Goal: Task Accomplishment & Management: Manage account settings

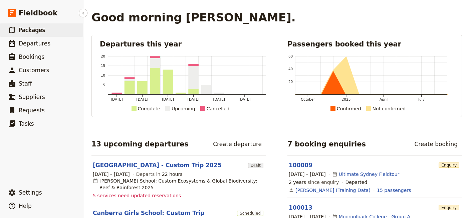
click at [29, 33] on span "Packages" at bounding box center [32, 30] width 26 height 7
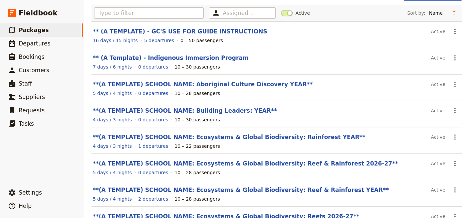
scroll to position [91, 0]
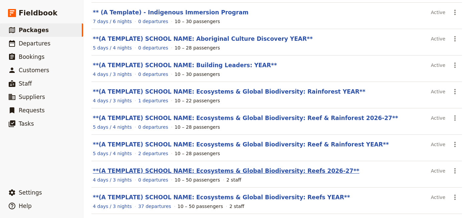
click at [257, 170] on link "**(A TEMPLATE) SCHOOL NAME: Ecosystems & Global Biodiversity: Reefs 2026-27**" at bounding box center [226, 170] width 267 height 7
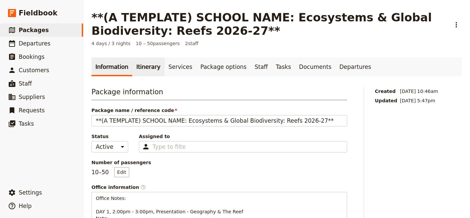
click at [145, 72] on link "Itinerary" at bounding box center [148, 66] width 32 height 19
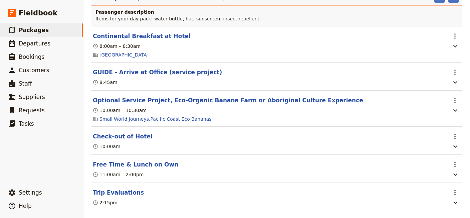
scroll to position [1367, 0]
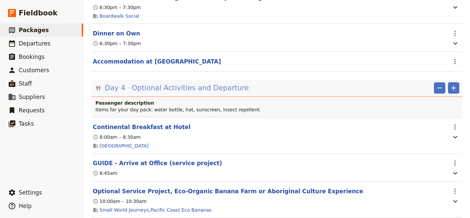
click at [173, 93] on span "Optional Activities and Departure" at bounding box center [190, 88] width 117 height 10
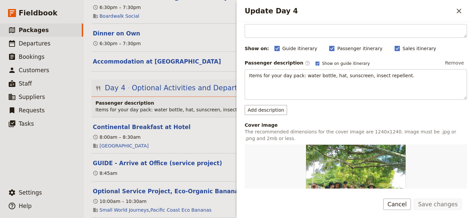
scroll to position [137, 0]
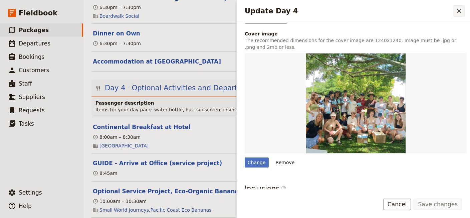
click at [457, 12] on icon "Close drawer" at bounding box center [459, 11] width 8 height 8
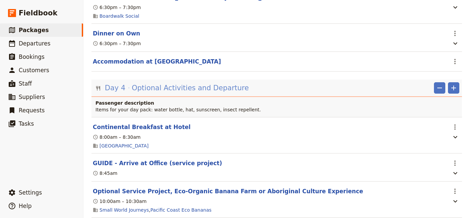
click at [200, 93] on span "Optional Activities and Departure" at bounding box center [190, 88] width 117 height 10
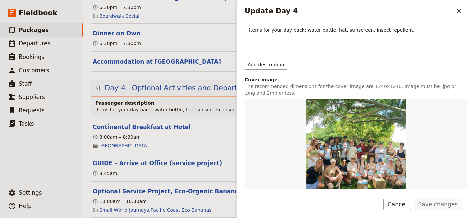
scroll to position [182, 0]
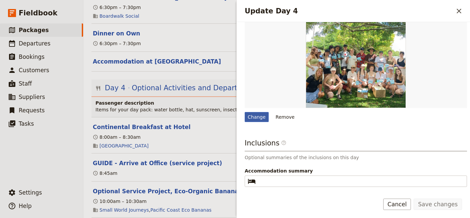
click at [257, 118] on div "Change" at bounding box center [257, 117] width 24 height 10
click at [245, 112] on input "Change" at bounding box center [245, 112] width 0 height 0
type input "C:\fakepath\[PERSON_NAME] Hygiene Packs 4.JPEG"
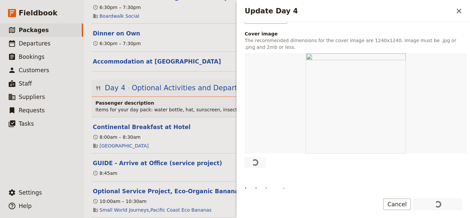
scroll to position [91, 0]
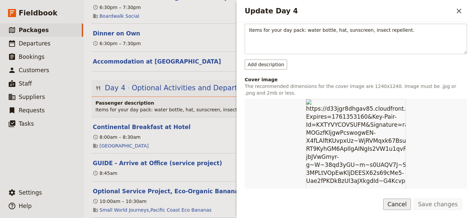
click at [401, 203] on button "Cancel" at bounding box center [397, 203] width 28 height 11
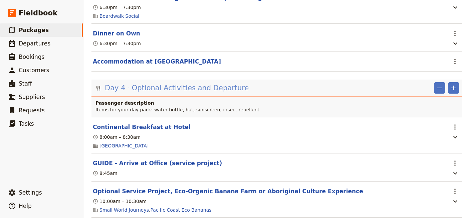
click at [182, 93] on span "Optional Activities and Departure" at bounding box center [190, 88] width 117 height 10
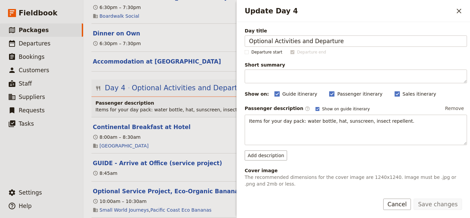
scroll to position [137, 0]
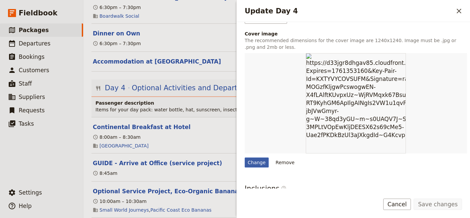
click at [259, 160] on div "Change" at bounding box center [257, 162] width 24 height 10
click at [245, 157] on input "Change" at bounding box center [245, 157] width 0 height 0
type input "C:\fakepath\Caringbah hygiene packs.jpg"
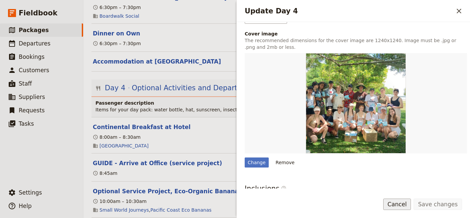
click at [404, 203] on button "Cancel" at bounding box center [397, 203] width 28 height 11
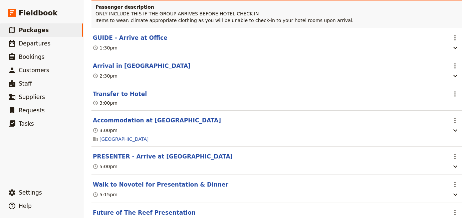
scroll to position [0, 0]
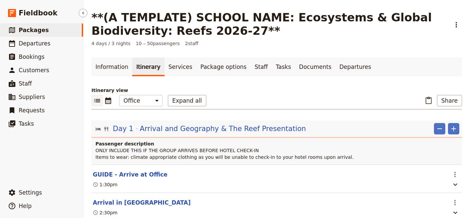
click at [40, 32] on span "Packages" at bounding box center [34, 30] width 30 height 7
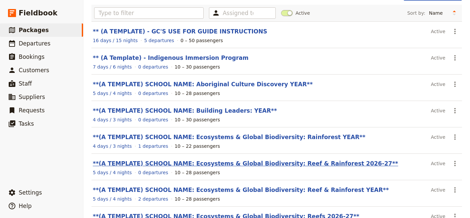
scroll to position [91, 0]
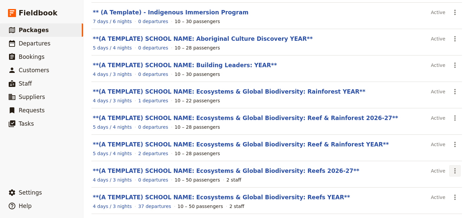
click at [452, 170] on icon "Actions" at bounding box center [455, 171] width 8 height 8
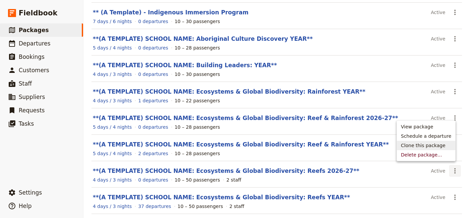
click at [433, 145] on span "Clone this package" at bounding box center [423, 145] width 44 height 7
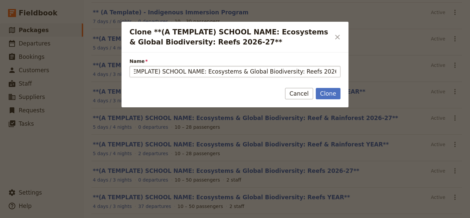
scroll to position [0, 0]
drag, startPoint x: 195, startPoint y: 70, endPoint x: 121, endPoint y: 71, distance: 74.5
click at [130, 71] on input "**(A TEMPLATE) SCHOOL NAME: Ecosystems & Global Biodiversity: Reefs 2026-27** (…" at bounding box center [235, 71] width 211 height 11
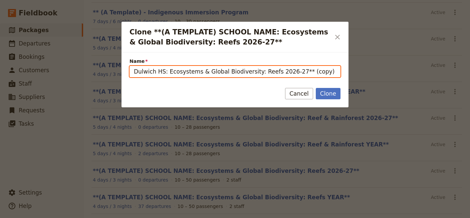
drag, startPoint x: 311, startPoint y: 71, endPoint x: 266, endPoint y: 73, distance: 45.5
click at [266, 73] on input "Dulwich HS: Ecosystems & Global Biodiversity: Reefs 2026-27** (copy)" at bounding box center [235, 71] width 211 height 11
drag, startPoint x: 153, startPoint y: 72, endPoint x: 138, endPoint y: 71, distance: 14.7
click at [138, 71] on input "Dulwich HS: Ecosystems & Global Biodiversity: Reefs" at bounding box center [235, 71] width 211 height 11
type input "DULWICH HS: Ecosystems & Global Biodiversity: Reefs"
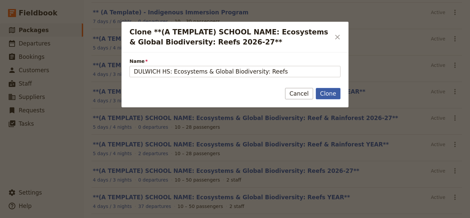
click at [325, 92] on button "Clone" at bounding box center [328, 93] width 25 height 11
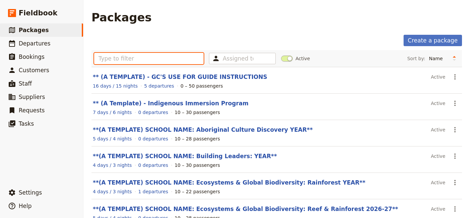
click at [118, 59] on input "text" at bounding box center [149, 58] width 110 height 11
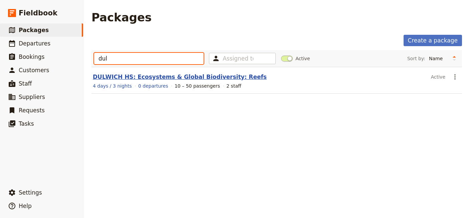
type input "dul"
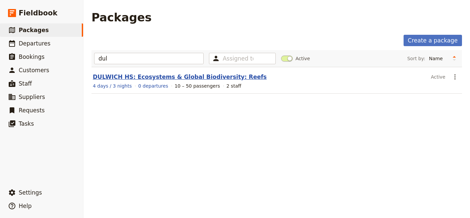
click at [120, 79] on link "DULWICH HS: Ecosystems & Global Biodiversity: Reefs" at bounding box center [180, 76] width 174 height 7
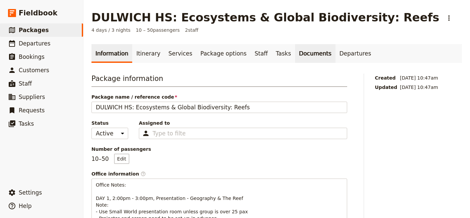
click at [295, 55] on link "Documents" at bounding box center [315, 53] width 40 height 19
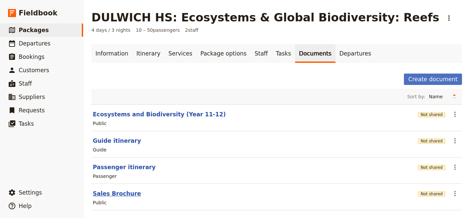
click at [111, 192] on button "Sales Brochure" at bounding box center [117, 193] width 48 height 8
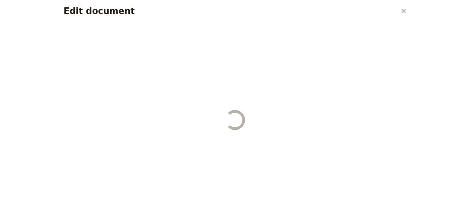
select select "DEFAULT"
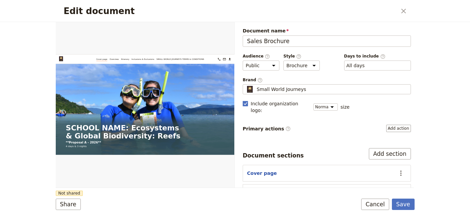
scroll to position [45, 0]
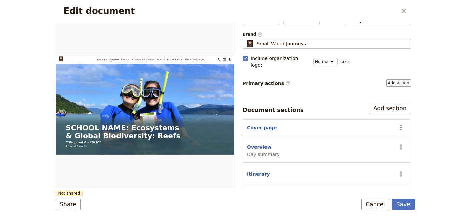
click at [262, 124] on button "Cover page" at bounding box center [262, 127] width 30 height 7
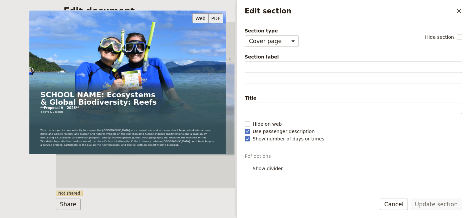
click at [215, 16] on button "PDF" at bounding box center [216, 18] width 15 height 10
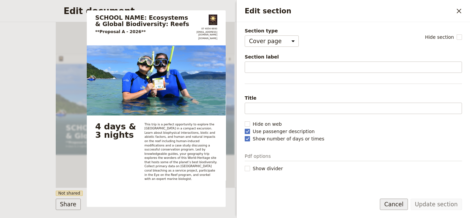
click at [401, 202] on button "Cancel" at bounding box center [394, 203] width 28 height 11
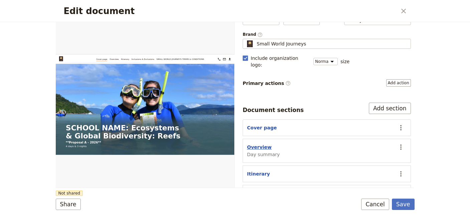
click at [253, 144] on button "Overview" at bounding box center [259, 147] width 25 height 7
select select "DAY_SUMMARY"
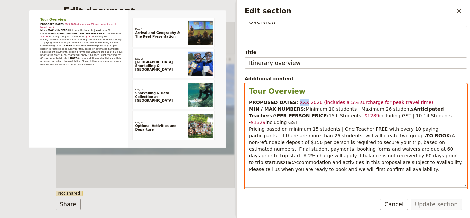
drag, startPoint x: 300, startPoint y: 102, endPoint x: 292, endPoint y: 103, distance: 7.7
click at [300, 103] on span "XXX 2026 (includes a 5% surcharge for peak travel time)" at bounding box center [367, 102] width 134 height 5
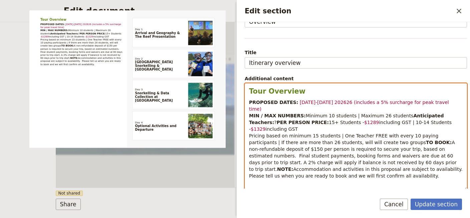
click at [328, 103] on span "[DATE]-[DATE] 202626 (includes a 5% surcharge for peak travel time)" at bounding box center [349, 106] width 201 height 12
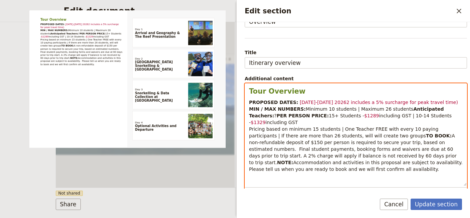
click at [328, 103] on span "[DATE]-[DATE] 20262 includes a 5% surcharge for peak travel time)" at bounding box center [379, 102] width 158 height 5
drag, startPoint x: 419, startPoint y: 101, endPoint x: 325, endPoint y: 103, distance: 94.2
click at [325, 103] on p "PROPOSED DATES: [DATE]-[DATE] includes a 5% surcharge for peak travel time) MIN…" at bounding box center [356, 135] width 214 height 73
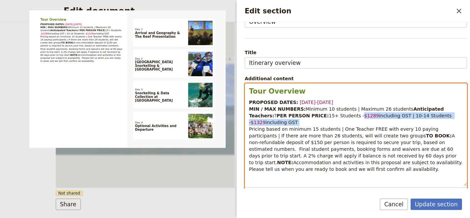
drag, startPoint x: 450, startPoint y: 122, endPoint x: 325, endPoint y: 124, distance: 125.0
click at [325, 123] on p "PROPOSED DATES: [DATE]-[DATE] MIN / MAX NUMBERS: Minimum 10 students | Maximum …" at bounding box center [356, 135] width 214 height 73
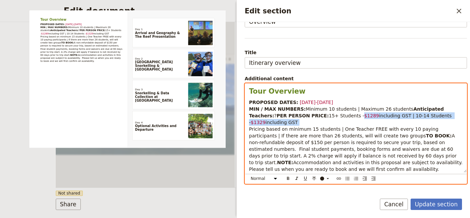
scroll to position [99, 0]
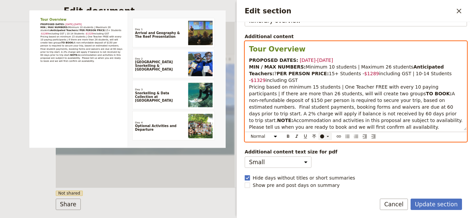
click at [321, 138] on div "Edit section" at bounding box center [322, 136] width 4 height 4
click at [322, 147] on div "button" at bounding box center [322, 147] width 4 height 4
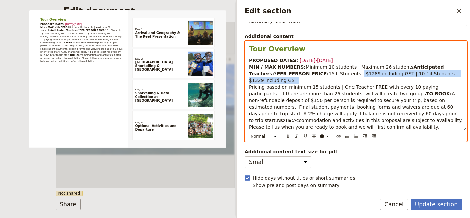
click at [365, 81] on p "PROPOSED DATES: [DATE]-[DATE] MIN / MAX NUMBERS: Minimum 10 students | Maximum …" at bounding box center [356, 93] width 214 height 73
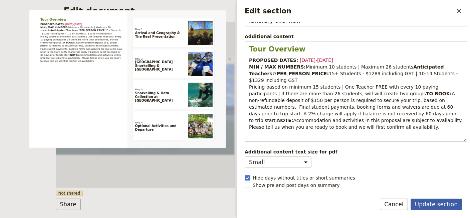
click at [428, 206] on button "Update section" at bounding box center [436, 203] width 51 height 11
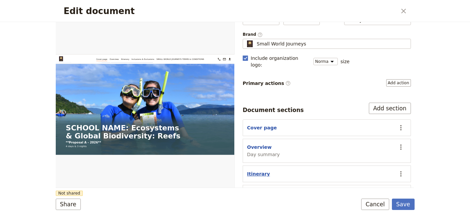
click at [255, 170] on button "Itinerary" at bounding box center [258, 173] width 23 height 7
select select "ITINERARY"
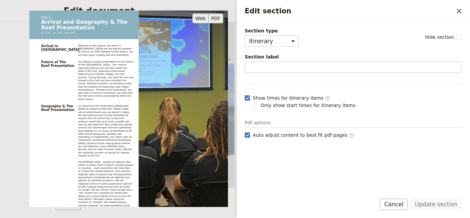
click at [216, 18] on button "PDF" at bounding box center [216, 18] width 15 height 10
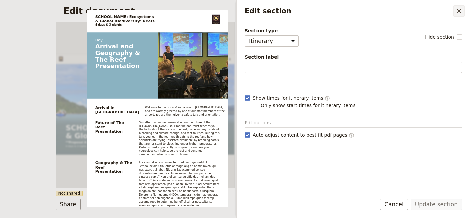
click at [458, 10] on icon "Close drawer" at bounding box center [459, 11] width 8 height 8
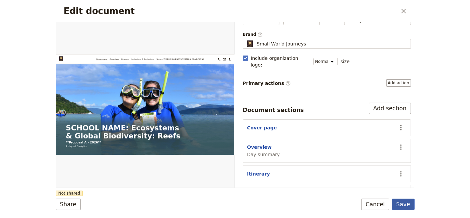
click at [407, 206] on button "Save" at bounding box center [403, 203] width 23 height 11
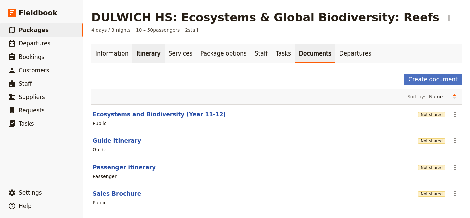
click at [144, 51] on link "Itinerary" at bounding box center [148, 53] width 32 height 19
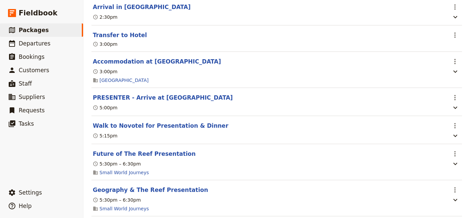
scroll to position [228, 0]
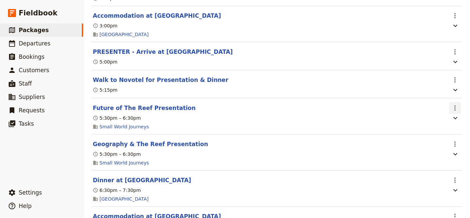
click at [455, 111] on icon "Actions" at bounding box center [455, 107] width 1 height 5
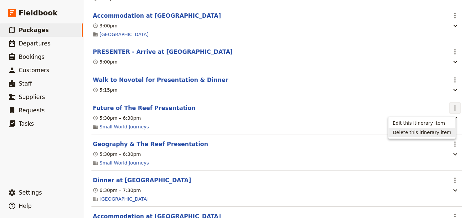
click at [429, 134] on span "Delete this itinerary item" at bounding box center [422, 132] width 59 height 7
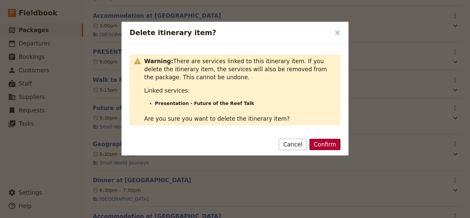
click at [333, 145] on button "Confirm" at bounding box center [325, 144] width 31 height 11
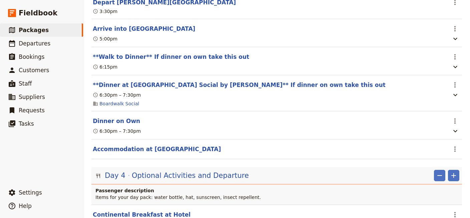
scroll to position [1185, 0]
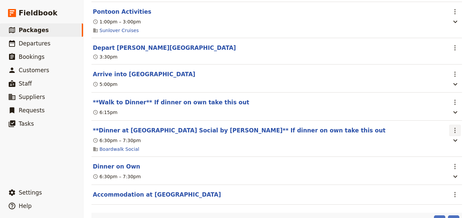
click at [451, 134] on icon "Actions" at bounding box center [455, 130] width 8 height 8
click at [419, 162] on span "Delete this itinerary item" at bounding box center [422, 159] width 59 height 7
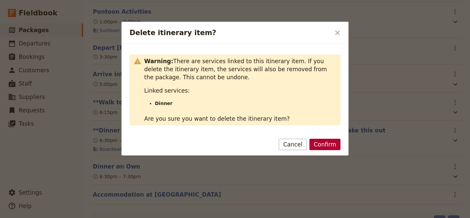
click at [332, 144] on button "Confirm" at bounding box center [325, 144] width 31 height 11
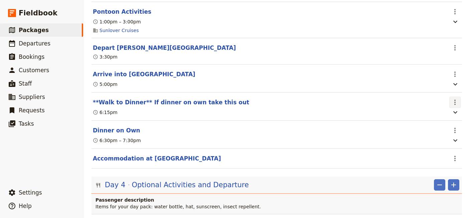
click at [451, 106] on icon "Actions" at bounding box center [455, 102] width 8 height 8
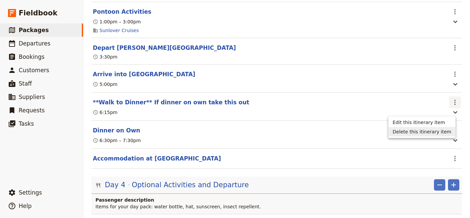
click at [421, 134] on span "Delete this itinerary item" at bounding box center [422, 131] width 59 height 7
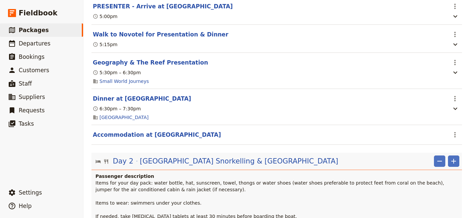
scroll to position [0, 0]
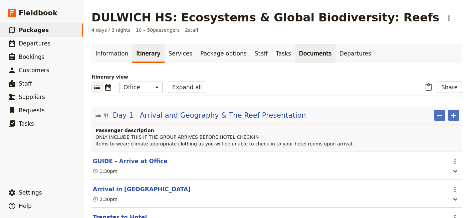
click at [295, 53] on link "Documents" at bounding box center [315, 53] width 40 height 19
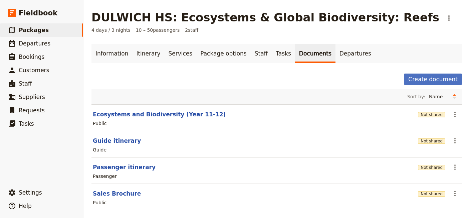
click at [113, 192] on button "Sales Brochure" at bounding box center [117, 193] width 48 height 8
select select "DEFAULT"
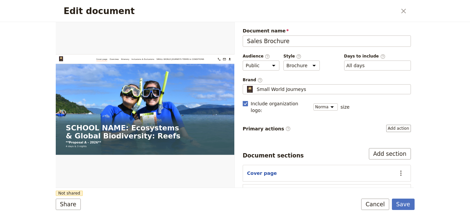
scroll to position [45, 0]
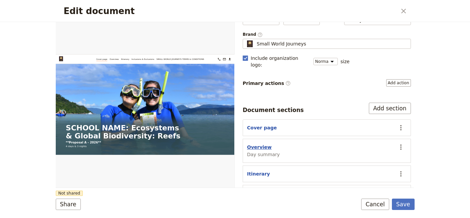
click at [259, 144] on button "Overview" at bounding box center [259, 147] width 25 height 7
select select "DAY_SUMMARY"
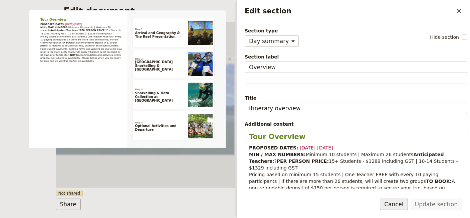
click at [408, 204] on button "Cancel" at bounding box center [394, 203] width 28 height 11
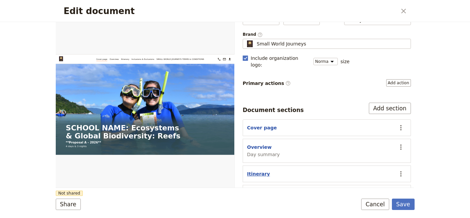
click at [255, 170] on button "Itinerary" at bounding box center [258, 173] width 23 height 7
select select "ITINERARY"
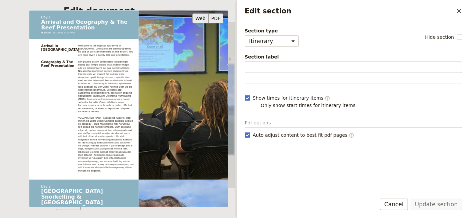
click at [215, 17] on button "PDF" at bounding box center [216, 18] width 15 height 10
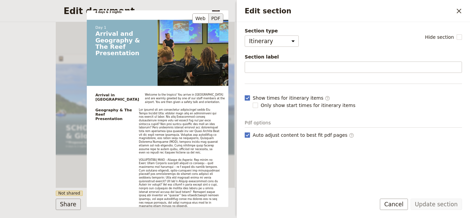
scroll to position [0, 0]
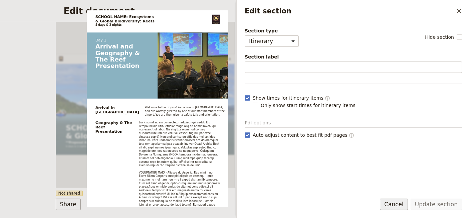
click at [400, 203] on button "Cancel" at bounding box center [394, 203] width 28 height 11
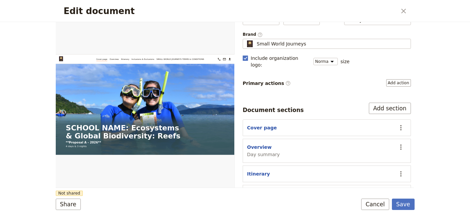
scroll to position [87, 0]
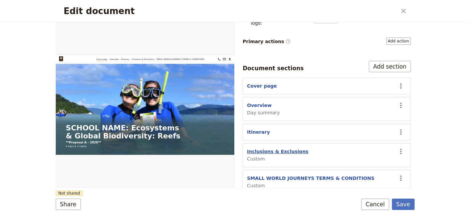
click at [263, 148] on button "Inclusions & Exclusions" at bounding box center [277, 151] width 61 height 7
select select "CUSTOM"
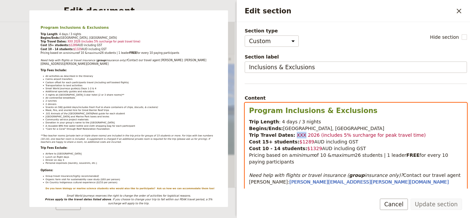
drag, startPoint x: 296, startPoint y: 136, endPoint x: 289, endPoint y: 134, distance: 7.6
click at [297, 134] on span "XXX 2026 (includes 5% surcharge for peak travel time)" at bounding box center [361, 134] width 129 height 5
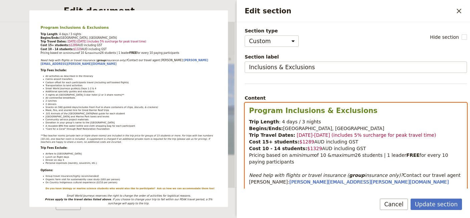
drag, startPoint x: 416, startPoint y: 135, endPoint x: 322, endPoint y: 135, distance: 93.5
click at [322, 135] on p "Trip Length : 4 days / 3 nights Begins/Ends: [GEOGRAPHIC_DATA], [GEOGRAPHIC_DAT…" at bounding box center [356, 151] width 214 height 67
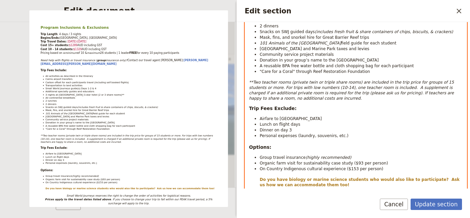
scroll to position [273, 0]
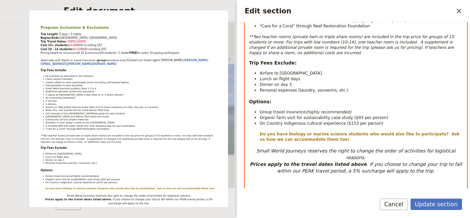
click at [412, 155] on p "Small World Journeys reserves the right to change the order of activities for l…" at bounding box center [356, 160] width 214 height 27
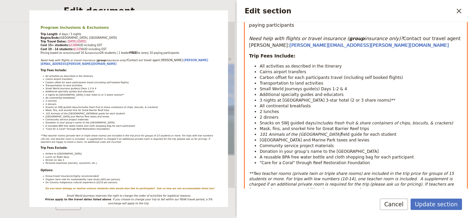
scroll to position [0, 0]
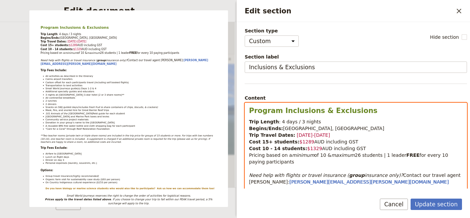
click at [326, 134] on p "Trip Length : 4 days / 3 nights Begins/Ends: [GEOGRAPHIC_DATA], [GEOGRAPHIC_DAT…" at bounding box center [356, 151] width 214 height 67
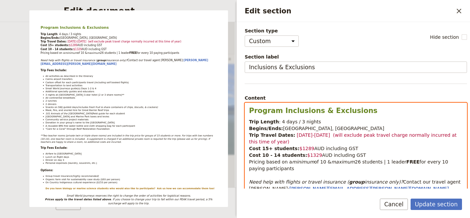
drag, startPoint x: 275, startPoint y: 141, endPoint x: 271, endPoint y: 140, distance: 5.0
click at [271, 140] on p "Trip Length : 4 days / 3 nights Begins/Ends: [GEOGRAPHIC_DATA], [GEOGRAPHIC_DAT…" at bounding box center [356, 154] width 214 height 73
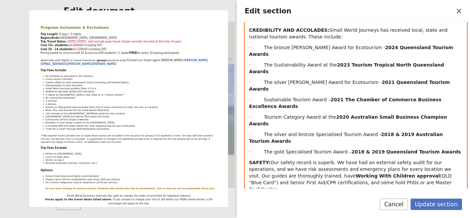
scroll to position [649, 0]
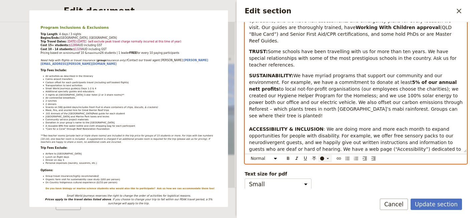
click at [322, 159] on div "Edit section" at bounding box center [322, 158] width 4 height 4
click at [321, 167] on div "button" at bounding box center [322, 168] width 4 height 4
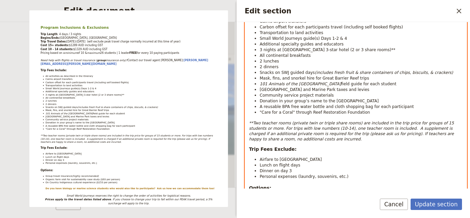
scroll to position [57, 0]
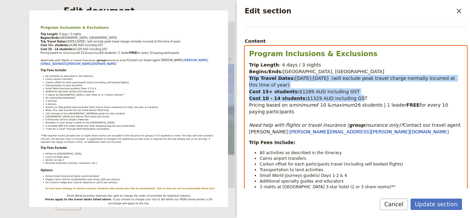
click at [382, 144] on p "Trip Fees Include:" at bounding box center [356, 142] width 214 height 7
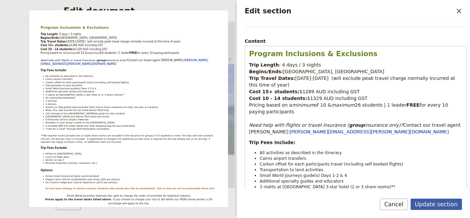
click at [435, 205] on button "Update section" at bounding box center [436, 203] width 51 height 11
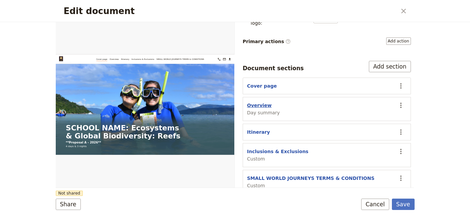
click at [258, 102] on button "Overview" at bounding box center [259, 105] width 25 height 7
select select "DAY_SUMMARY"
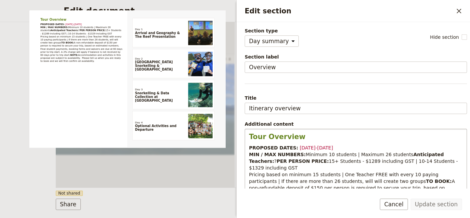
scroll to position [45, 0]
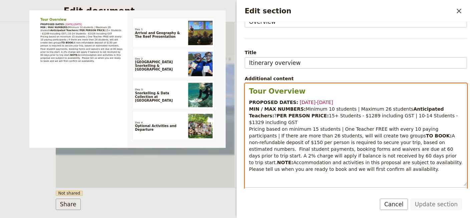
drag, startPoint x: 323, startPoint y: 102, endPoint x: 292, endPoint y: 103, distance: 31.1
click at [300, 103] on span "[DATE]-[DATE]" at bounding box center [316, 102] width 33 height 5
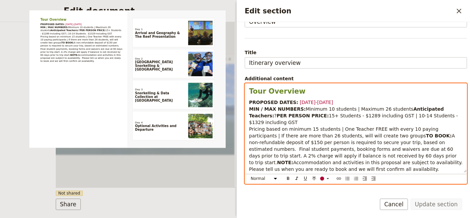
scroll to position [99, 0]
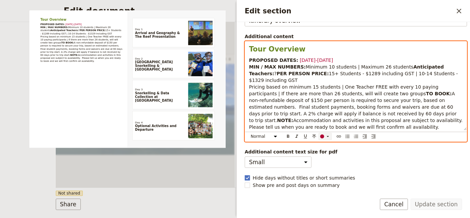
click at [327, 138] on icon "Edit section" at bounding box center [327, 136] width 5 height 5
click at [322, 147] on div "button" at bounding box center [322, 147] width 4 height 4
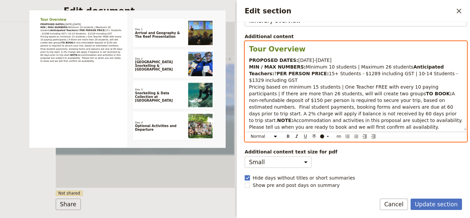
click at [325, 115] on p "PROPOSED DATES: [DATE]-[DATE] MIN / MAX NUMBERS: Minimum 10 students | Maximum …" at bounding box center [356, 93] width 214 height 73
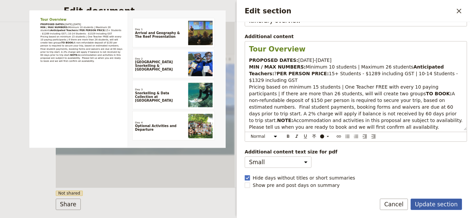
click at [431, 204] on button "Update section" at bounding box center [436, 203] width 51 height 11
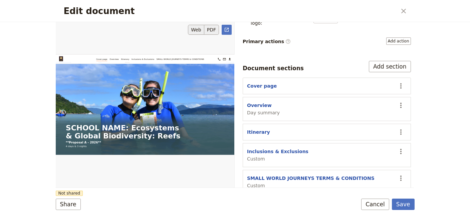
click at [215, 31] on button "PDF" at bounding box center [211, 30] width 15 height 10
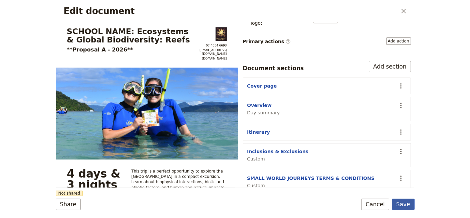
click at [403, 203] on button "Save" at bounding box center [403, 203] width 23 height 11
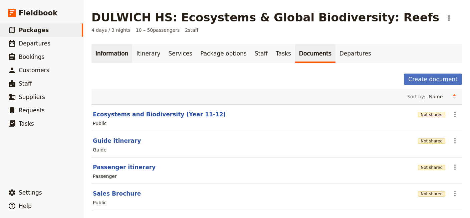
click at [114, 58] on link "Information" at bounding box center [112, 53] width 41 height 19
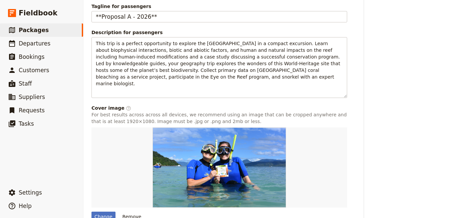
scroll to position [228, 0]
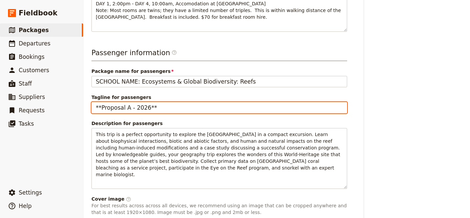
drag, startPoint x: 101, startPoint y: 107, endPoint x: 93, endPoint y: 109, distance: 7.5
click at [93, 109] on input "**Proposal A - 2026**" at bounding box center [220, 107] width 256 height 11
click at [145, 105] on input "Proposal A - 2026**" at bounding box center [220, 107] width 256 height 11
type input "Proposal A - 2026"
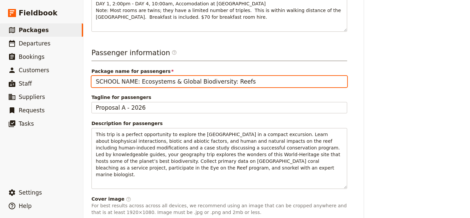
drag, startPoint x: 131, startPoint y: 81, endPoint x: 93, endPoint y: 79, distance: 37.8
click at [93, 79] on input "SCHOOL NAME: Ecosystems & Global Biodiversity: Reefs" at bounding box center [220, 81] width 256 height 11
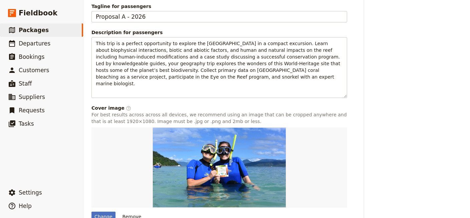
scroll to position [346, 0]
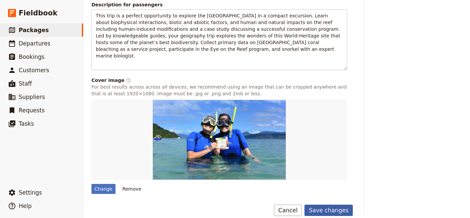
type input "DULWICH HS - Ecosystems & Global Biodiversity: Reefs"
click at [343, 204] on button "Save changes" at bounding box center [329, 209] width 48 height 11
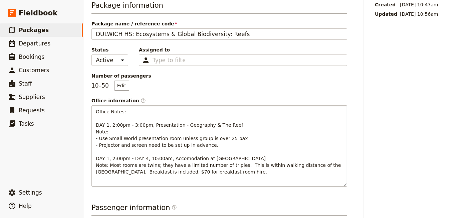
scroll to position [0, 0]
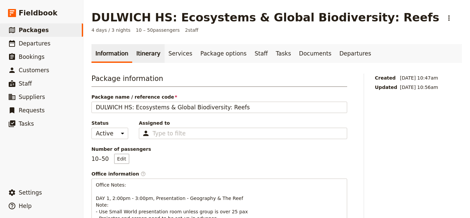
click at [147, 57] on link "Itinerary" at bounding box center [148, 53] width 32 height 19
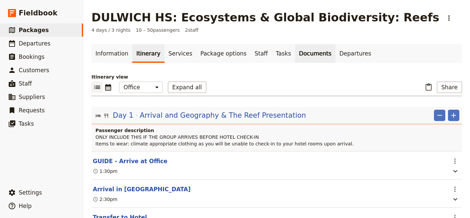
click at [295, 55] on link "Documents" at bounding box center [315, 53] width 40 height 19
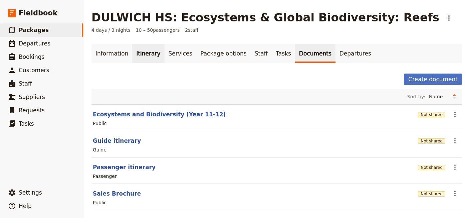
click at [145, 55] on link "Itinerary" at bounding box center [148, 53] width 32 height 19
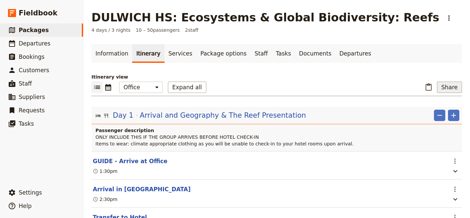
click at [443, 88] on button "Share" at bounding box center [449, 87] width 25 height 11
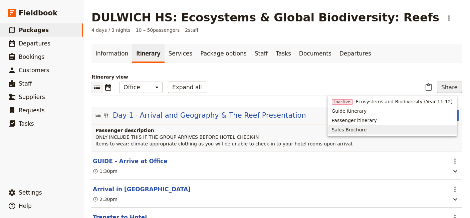
click at [367, 130] on span "Sales Brochure" at bounding box center [349, 129] width 35 height 7
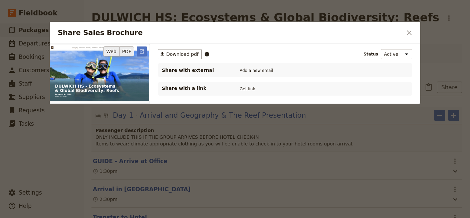
click at [128, 52] on button "PDF" at bounding box center [127, 51] width 15 height 10
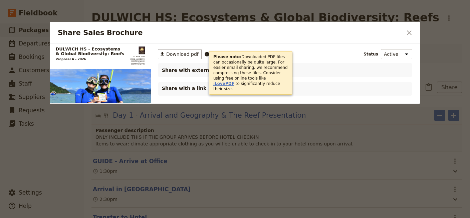
click at [235, 81] on link "iLovePDF" at bounding box center [223, 83] width 21 height 5
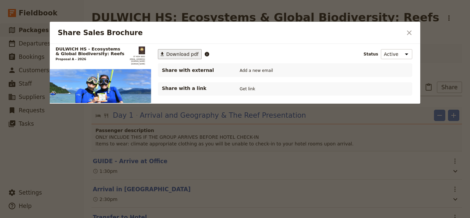
click at [171, 55] on span "Download pdf" at bounding box center [182, 54] width 32 height 7
click at [409, 33] on icon "Close dialog" at bounding box center [410, 33] width 8 height 8
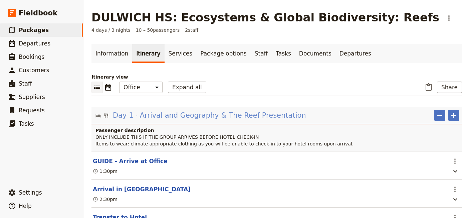
click at [148, 117] on span "Arrival and Geography & The Reef Presentation" at bounding box center [223, 115] width 166 height 10
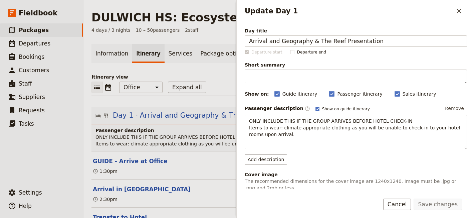
scroll to position [137, 0]
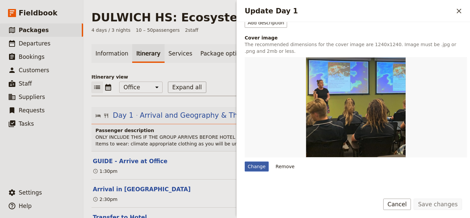
click at [255, 167] on div "Change" at bounding box center [257, 166] width 24 height 10
click at [245, 161] on input "Change" at bounding box center [245, 161] width 0 height 0
type input "C:\fakepath\[PERSON_NAME] Impacts of Tourism 4.jpg"
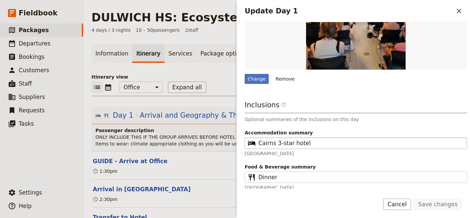
scroll to position [133, 0]
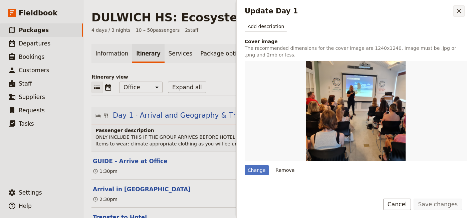
click at [459, 11] on icon "Close drawer" at bounding box center [459, 11] width 8 height 8
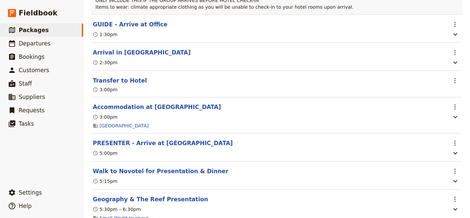
scroll to position [0, 0]
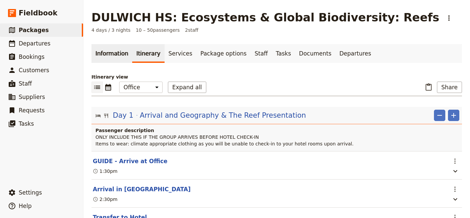
click at [114, 53] on link "Information" at bounding box center [112, 53] width 41 height 19
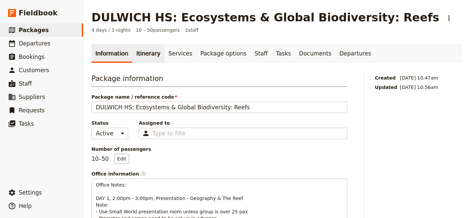
click at [145, 56] on link "Itinerary" at bounding box center [148, 53] width 32 height 19
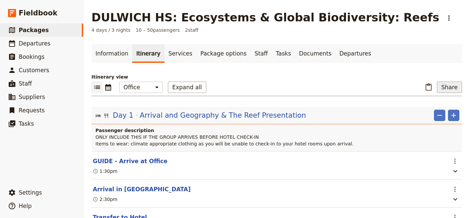
click at [449, 88] on button "Share" at bounding box center [449, 87] width 25 height 11
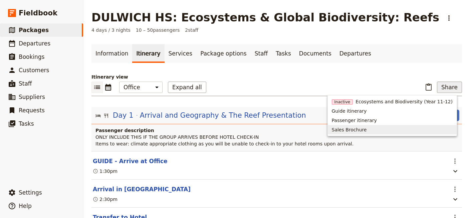
click at [359, 130] on span "Sales Brochure" at bounding box center [349, 129] width 35 height 7
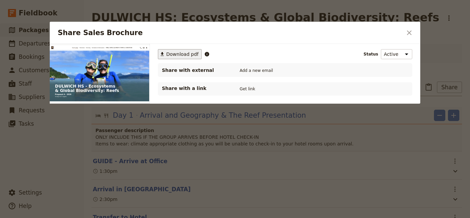
click at [191, 53] on span "Download pdf" at bounding box center [182, 54] width 32 height 7
click at [411, 34] on icon "Close dialog" at bounding box center [409, 32] width 5 height 5
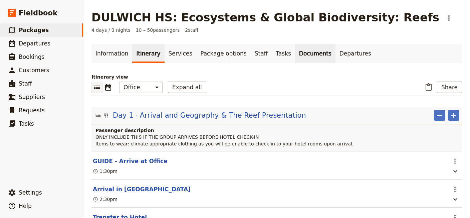
click at [295, 55] on link "Documents" at bounding box center [315, 53] width 40 height 19
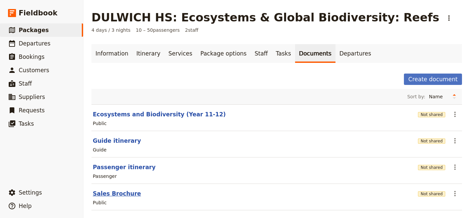
click at [112, 193] on button "Sales Brochure" at bounding box center [117, 193] width 48 height 8
select select "DEFAULT"
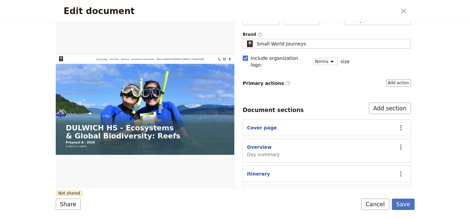
scroll to position [87, 0]
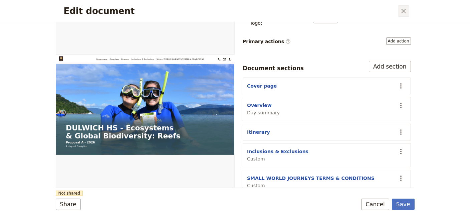
click at [405, 11] on icon "Close dialog" at bounding box center [404, 11] width 8 height 8
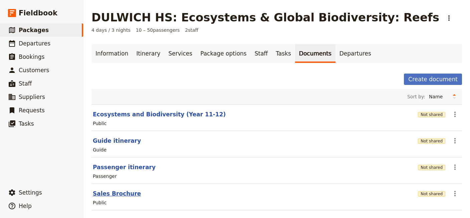
click at [123, 192] on button "Sales Brochure" at bounding box center [117, 193] width 48 height 8
select select "DEFAULT"
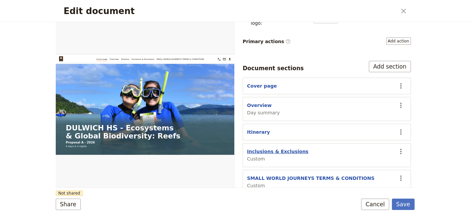
click at [269, 148] on button "Inclusions & Exclusions" at bounding box center [277, 151] width 61 height 7
select select "CUSTOM"
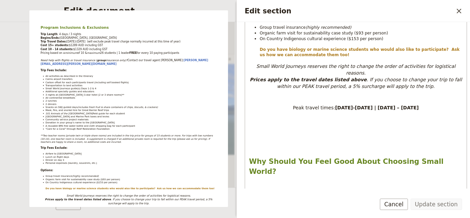
scroll to position [319, 0]
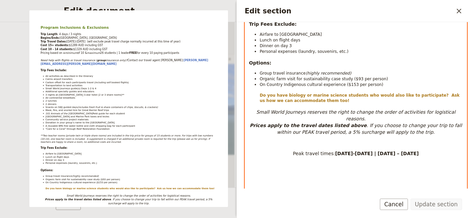
click at [365, 82] on span "On Country Indigenous cultural experience ($153 per person)" at bounding box center [322, 84] width 124 height 5
select select "paragraph-small"
click at [366, 82] on span "On Country Indigenous cultural experience ($153 per person)" at bounding box center [322, 84] width 124 height 5
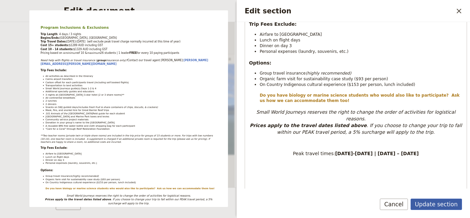
click at [431, 202] on button "Update section" at bounding box center [436, 203] width 51 height 11
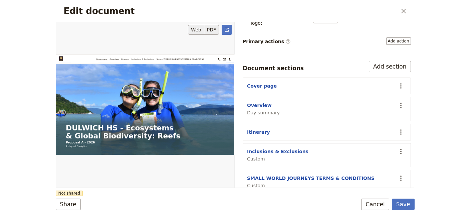
click at [214, 31] on button "PDF" at bounding box center [211, 30] width 15 height 10
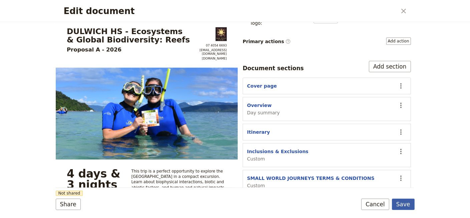
click at [403, 206] on button "Save" at bounding box center [403, 203] width 23 height 11
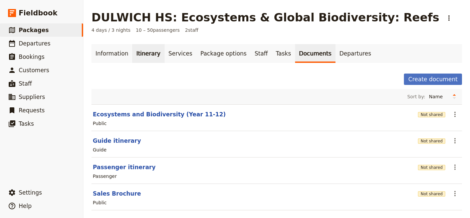
click at [144, 55] on link "Itinerary" at bounding box center [148, 53] width 32 height 19
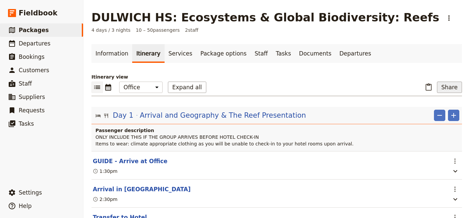
click at [446, 89] on button "Share" at bounding box center [449, 87] width 25 height 11
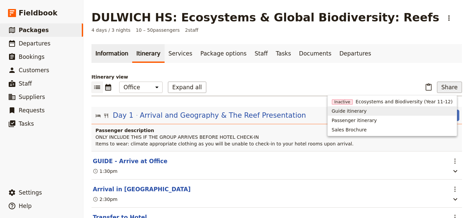
click at [110, 55] on link "Information" at bounding box center [112, 53] width 41 height 19
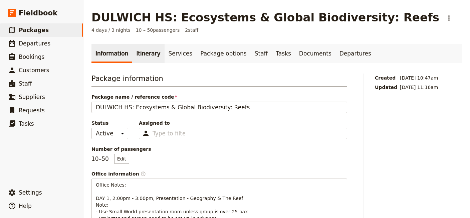
click at [148, 59] on link "Itinerary" at bounding box center [148, 53] width 32 height 19
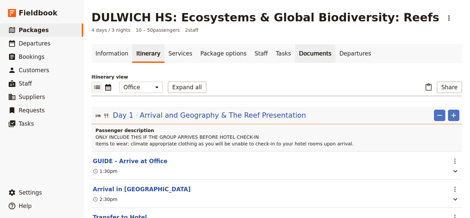
click at [298, 55] on link "Documents" at bounding box center [315, 53] width 40 height 19
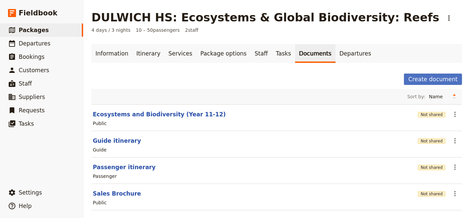
scroll to position [10, 0]
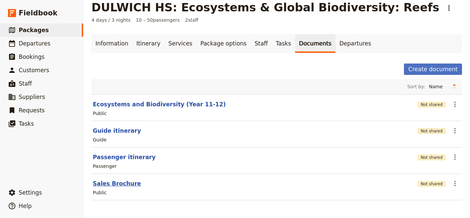
click at [119, 182] on button "Sales Brochure" at bounding box center [117, 183] width 48 height 8
select select "DEFAULT"
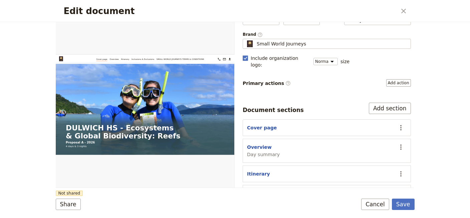
scroll to position [87, 0]
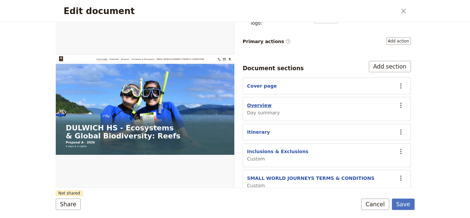
click at [263, 102] on button "Overview" at bounding box center [259, 105] width 25 height 7
select select "DAY_SUMMARY"
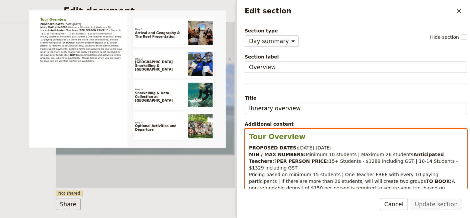
click at [327, 147] on p "PROPOSED DATES: [DATE]-[DATE] MIN / MAX NUMBERS: Minimum 10 students | Maximum …" at bounding box center [356, 180] width 214 height 73
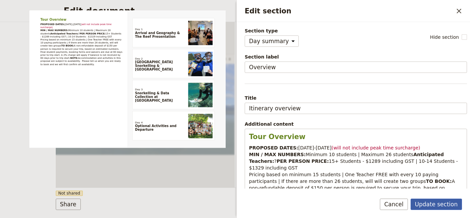
click at [443, 204] on button "Update section" at bounding box center [436, 203] width 51 height 11
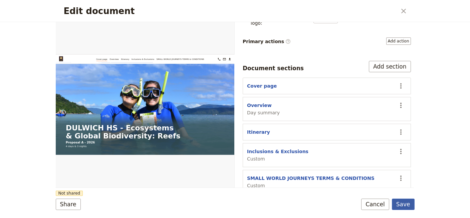
click at [407, 203] on button "Save" at bounding box center [403, 203] width 23 height 11
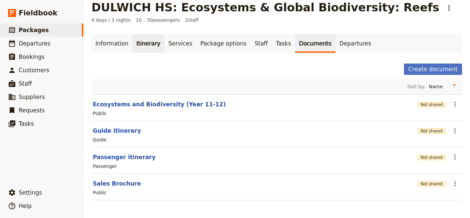
click at [143, 45] on link "Itinerary" at bounding box center [148, 43] width 32 height 19
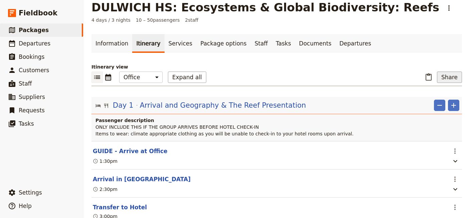
click at [444, 75] on button "Share" at bounding box center [449, 76] width 25 height 11
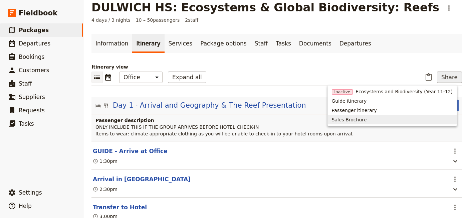
click at [356, 121] on span "Sales Brochure" at bounding box center [349, 119] width 35 height 7
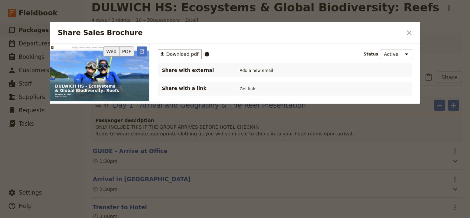
click at [129, 48] on button "PDF" at bounding box center [127, 51] width 15 height 10
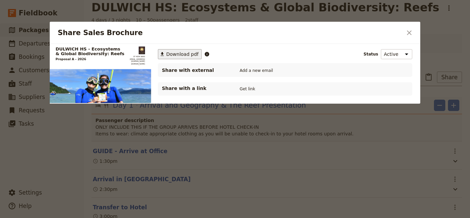
click at [187, 54] on span "Download pdf" at bounding box center [182, 54] width 32 height 7
